Goal: Transaction & Acquisition: Purchase product/service

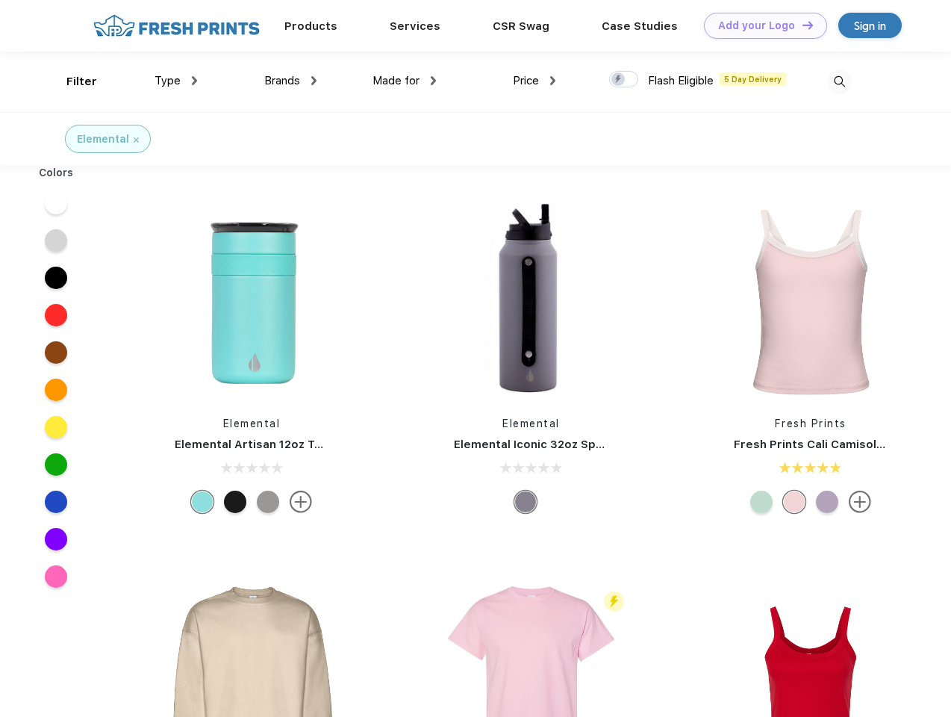
scroll to position [1, 0]
click at [760, 25] on link "Add your Logo Design Tool" at bounding box center [765, 26] width 123 height 26
click at [0, 0] on div "Design Tool" at bounding box center [0, 0] width 0 height 0
click at [801, 25] on link "Add your Logo Design Tool" at bounding box center [765, 26] width 123 height 26
click at [72, 81] on div "Filter" at bounding box center [81, 81] width 31 height 17
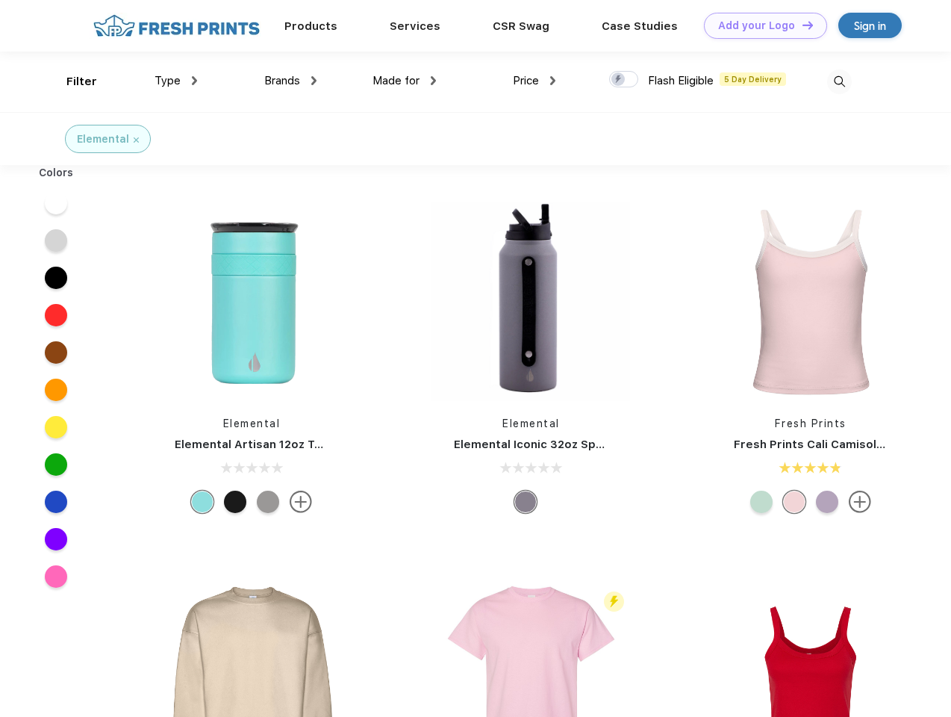
click at [176, 81] on span "Type" at bounding box center [168, 80] width 26 height 13
click at [290, 81] on span "Brands" at bounding box center [282, 80] width 36 height 13
click at [405, 81] on span "Made for" at bounding box center [395, 80] width 47 height 13
click at [534, 81] on span "Price" at bounding box center [526, 80] width 26 height 13
click at [624, 80] on div at bounding box center [623, 79] width 29 height 16
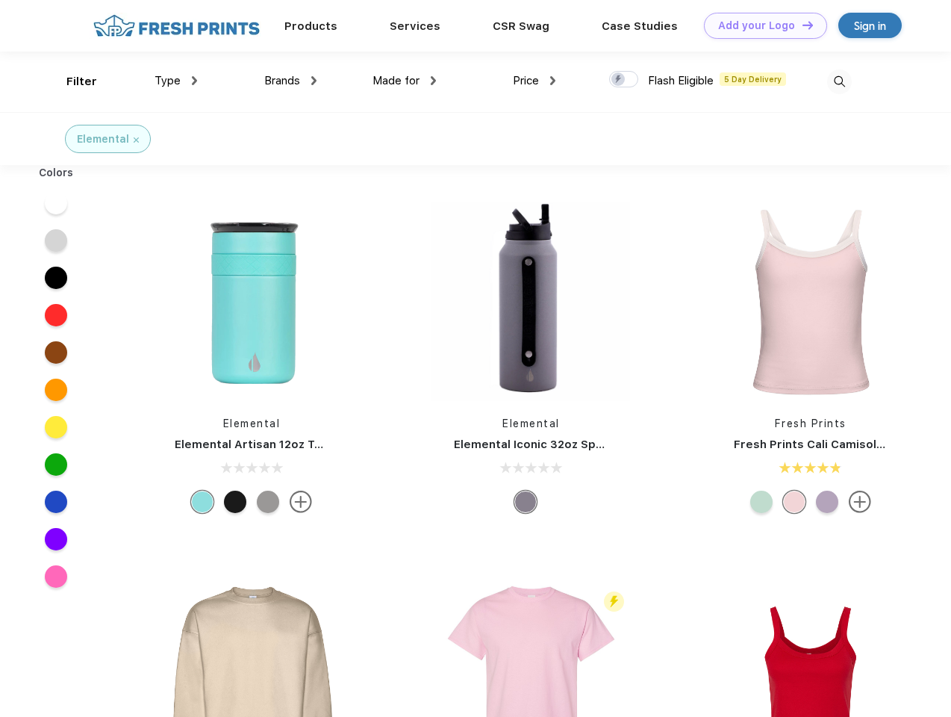
click at [619, 80] on input "checkbox" at bounding box center [614, 75] width 10 height 10
click at [839, 81] on img at bounding box center [839, 81] width 25 height 25
